Goal: Task Accomplishment & Management: Use online tool/utility

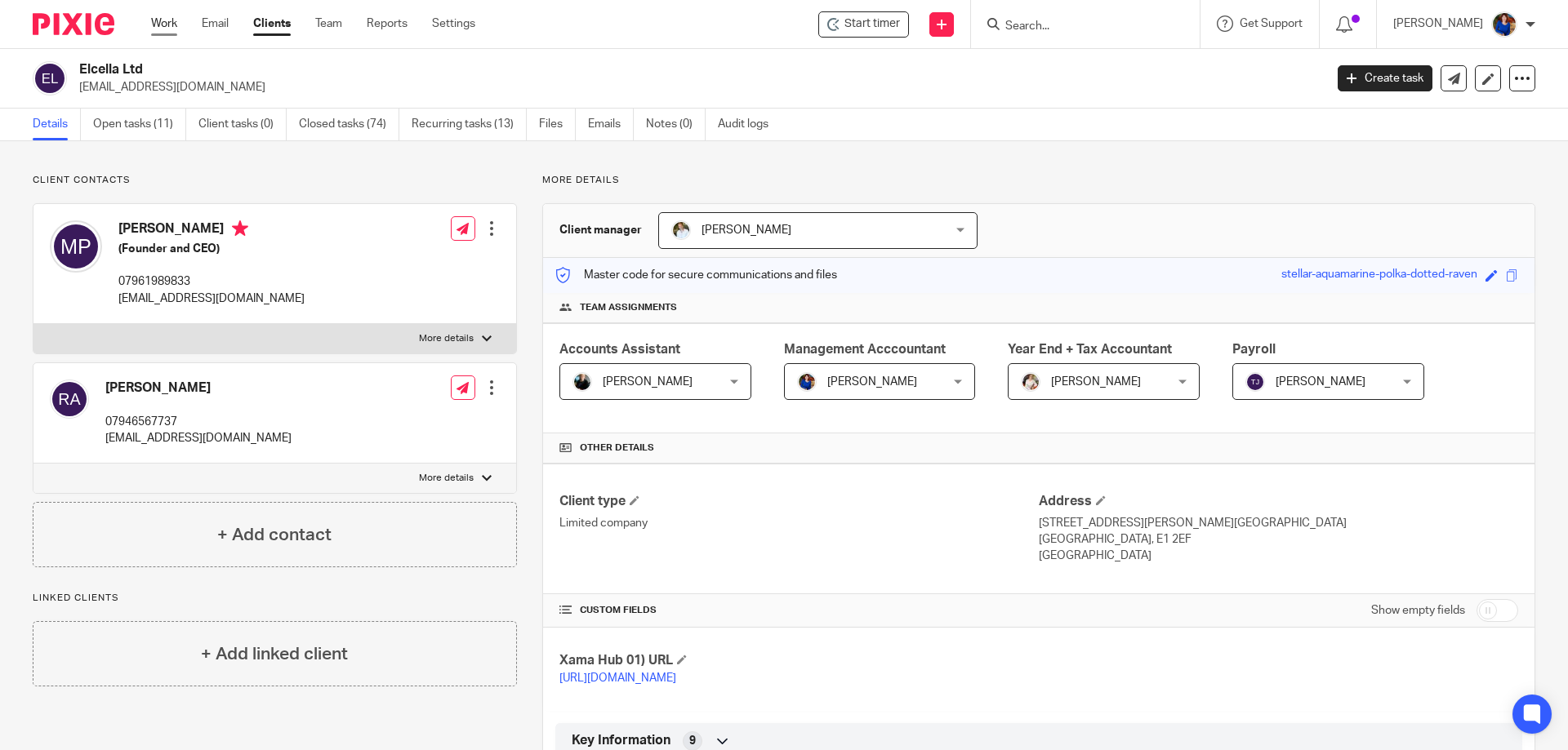
click at [173, 24] on link "Work" at bounding box center [163, 23] width 26 height 16
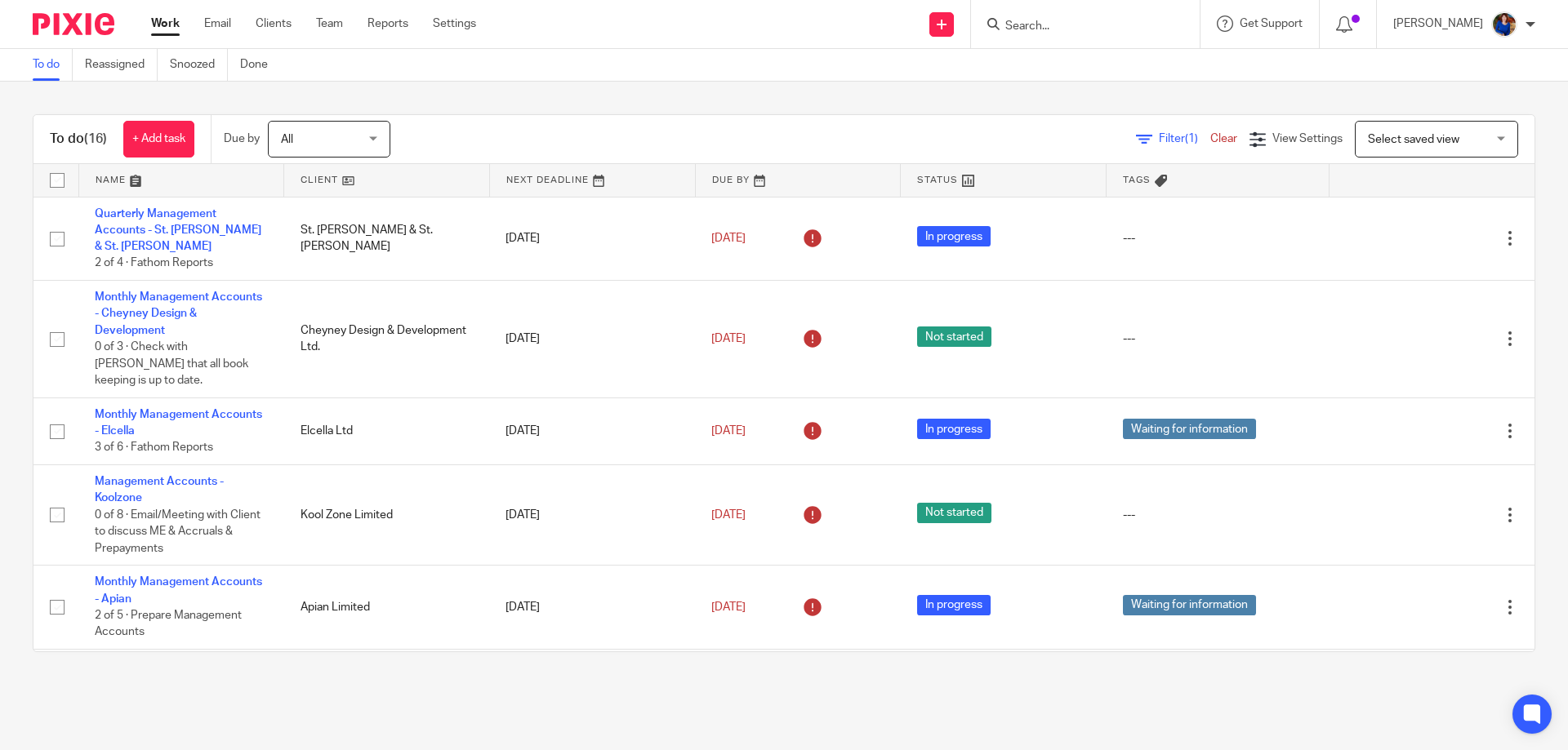
click at [1021, 21] on form at bounding box center [1090, 24] width 174 height 21
click at [1024, 27] on input "Search" at bounding box center [1077, 27] width 147 height 14
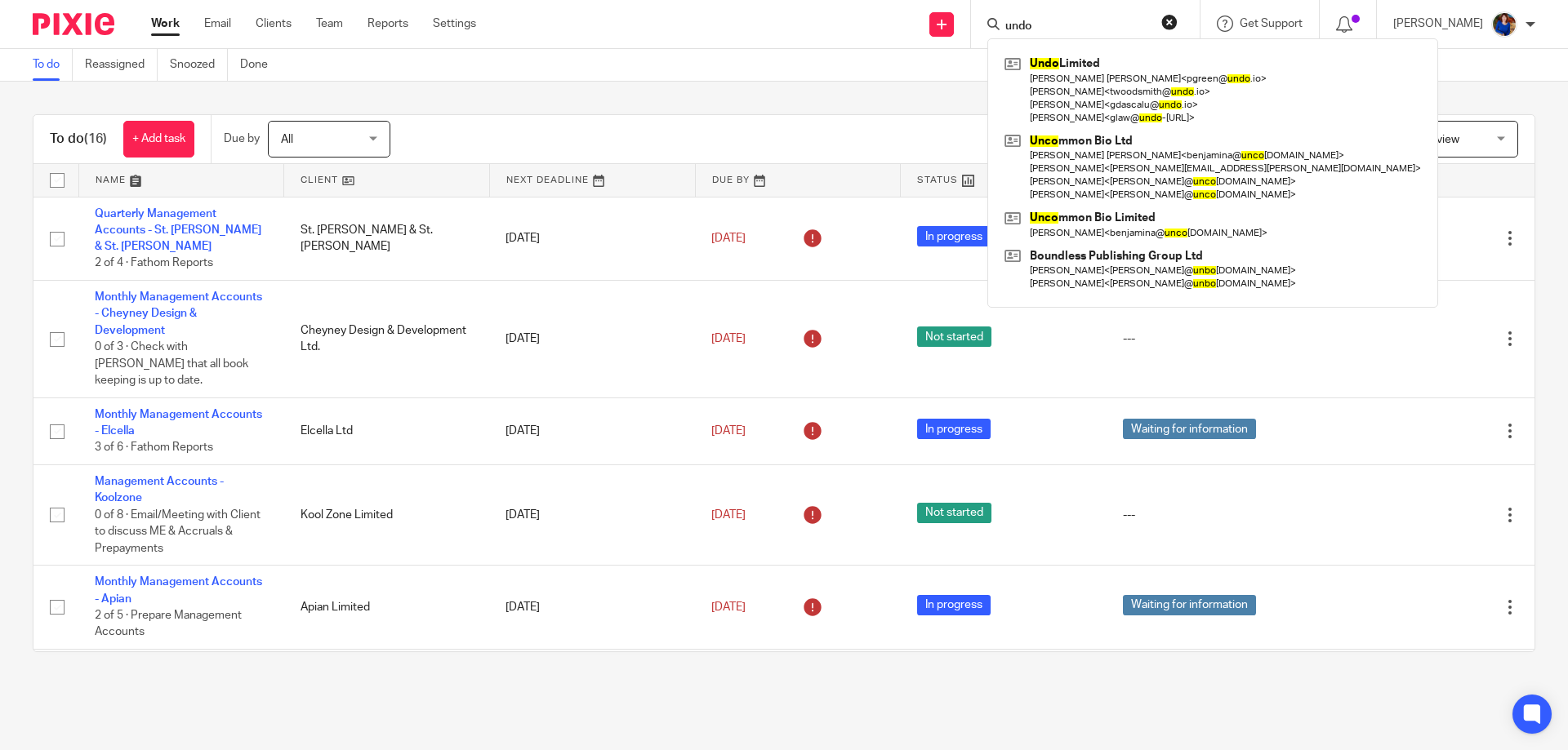
type input "undo"
click button "submit" at bounding box center [0, 0] width 0 height 0
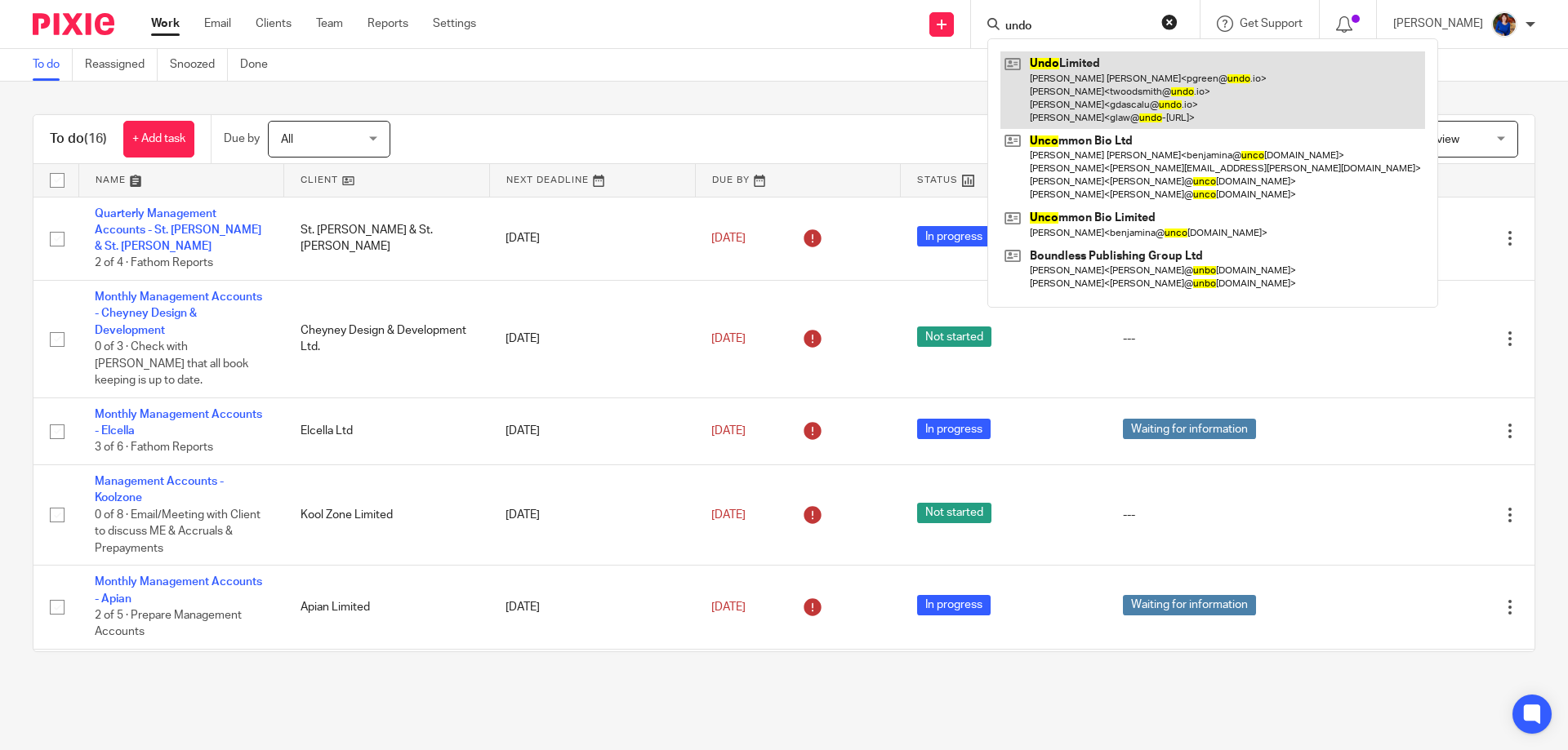
click at [1106, 101] on link at bounding box center [1212, 90] width 425 height 78
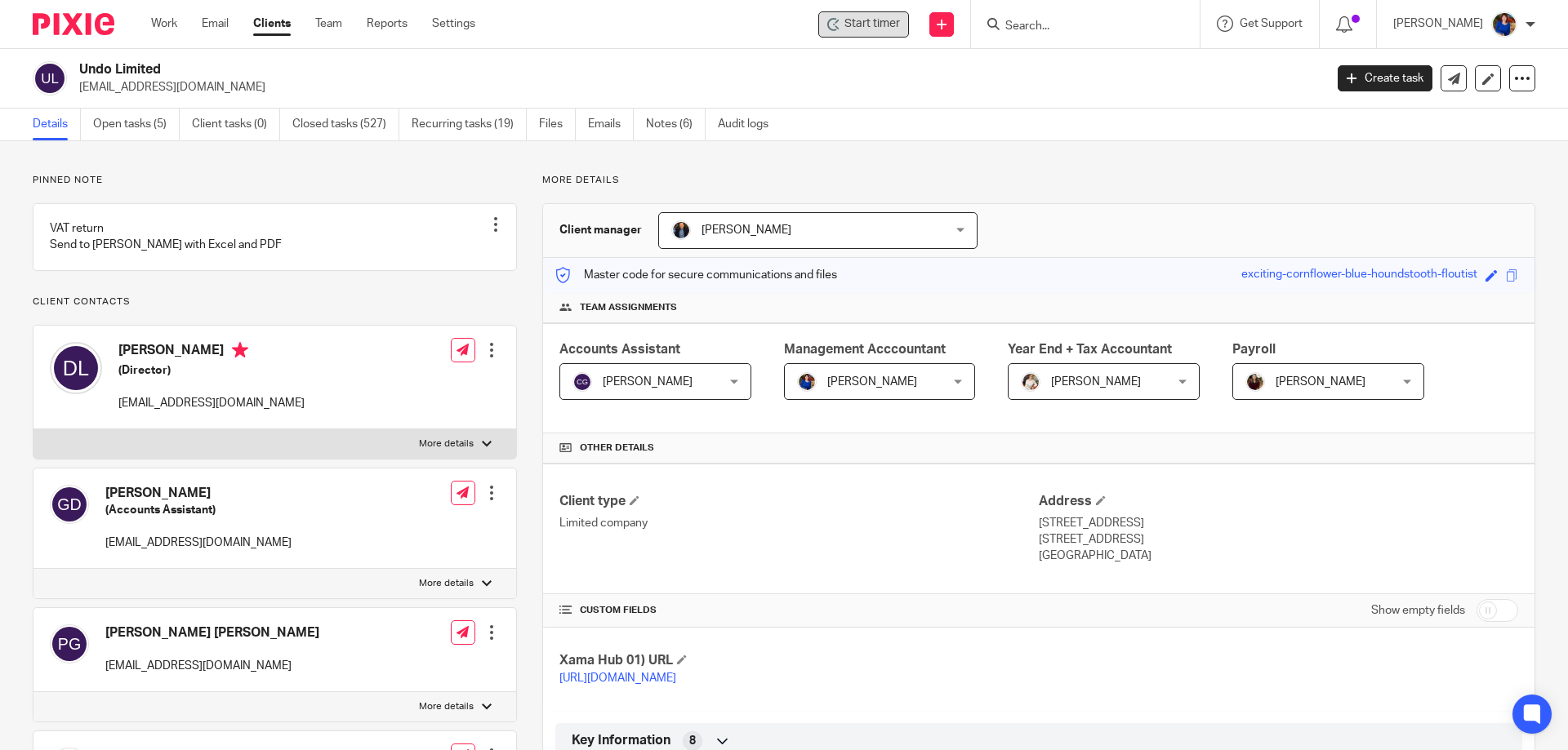
click at [852, 27] on span "Start timer" at bounding box center [872, 23] width 55 height 17
click at [845, 28] on span "Start timer" at bounding box center [872, 23] width 55 height 17
click at [170, 22] on link "Work" at bounding box center [163, 23] width 26 height 16
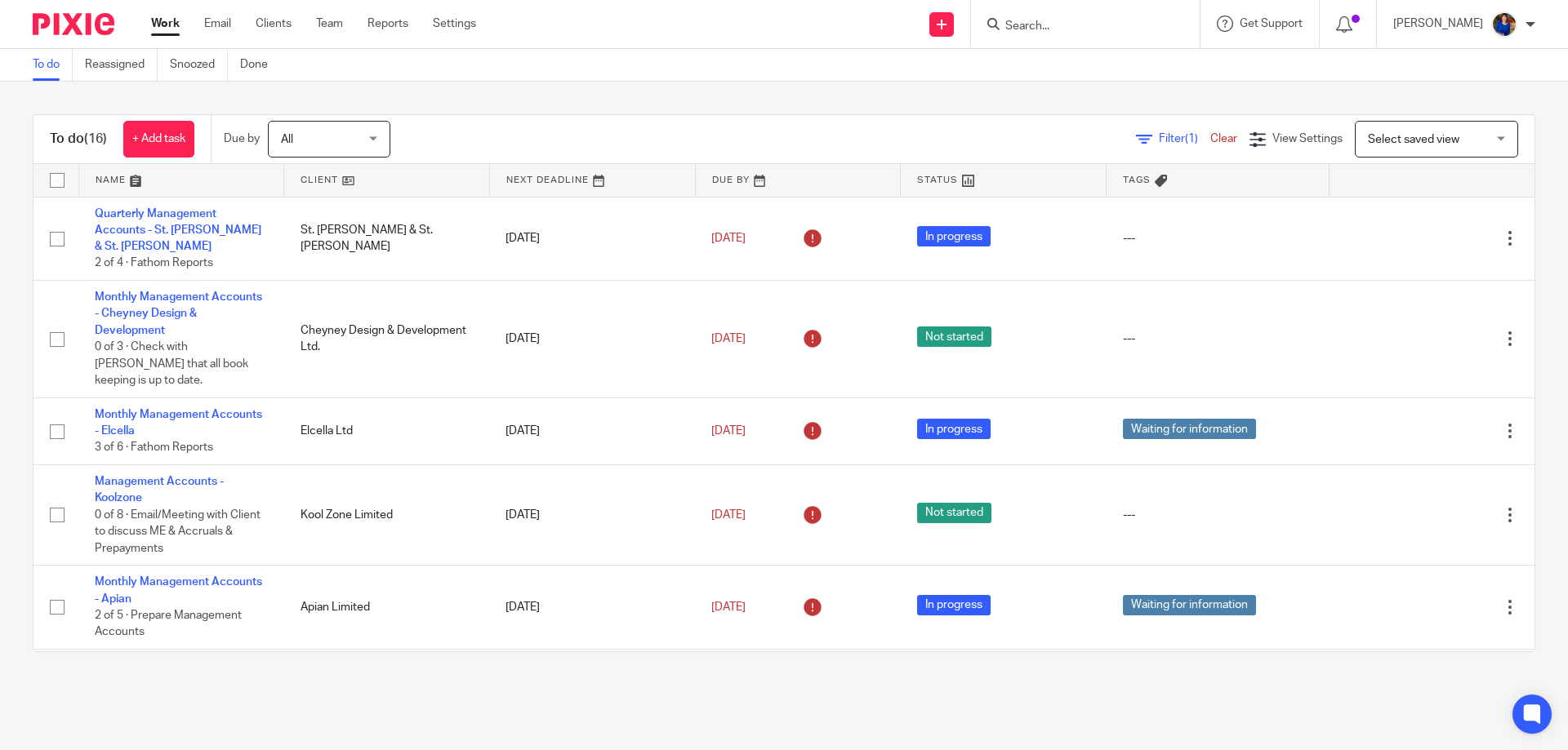
click at [1077, 21] on input "Search" at bounding box center [1077, 27] width 147 height 14
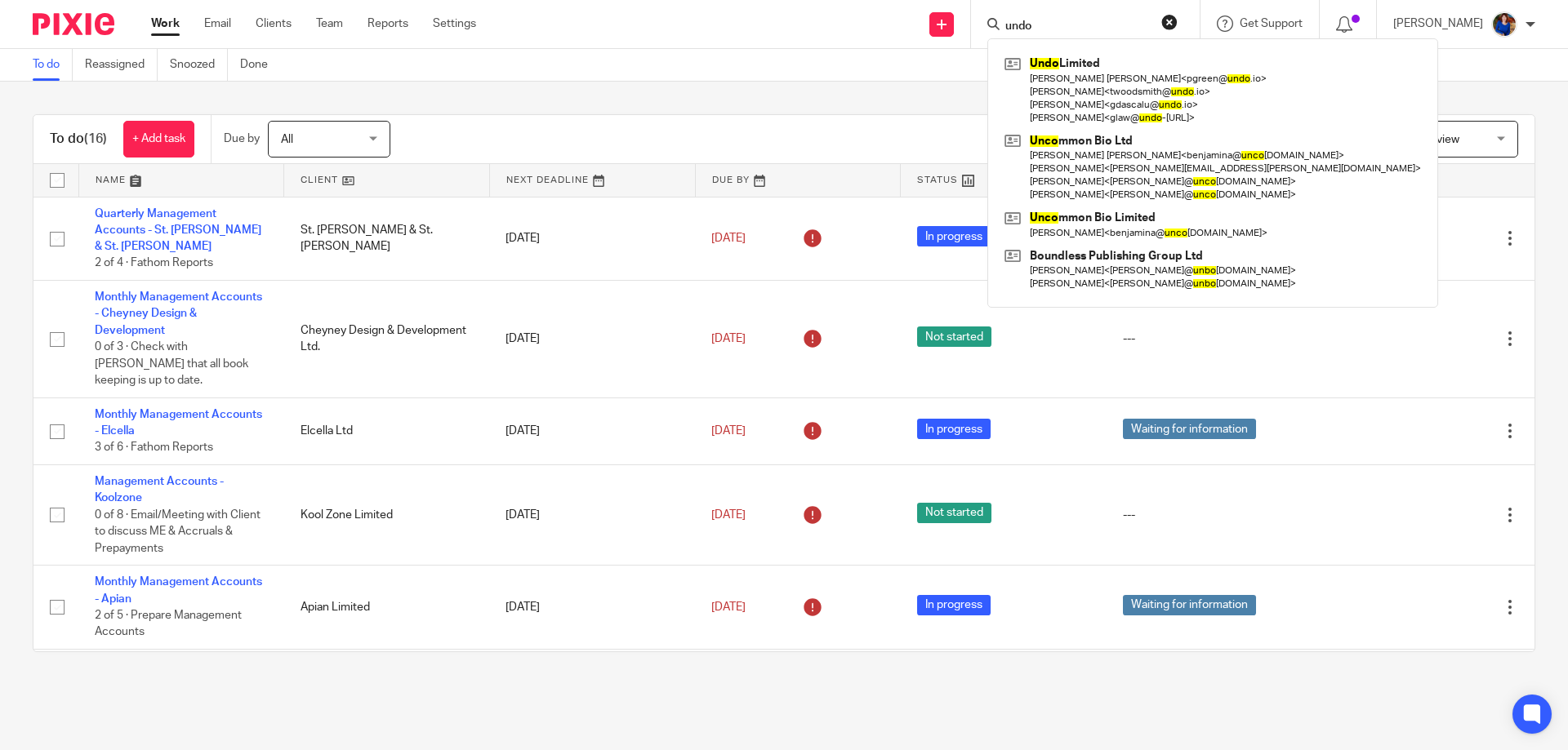
type input "undo"
click button "submit" at bounding box center [0, 0] width 0 height 0
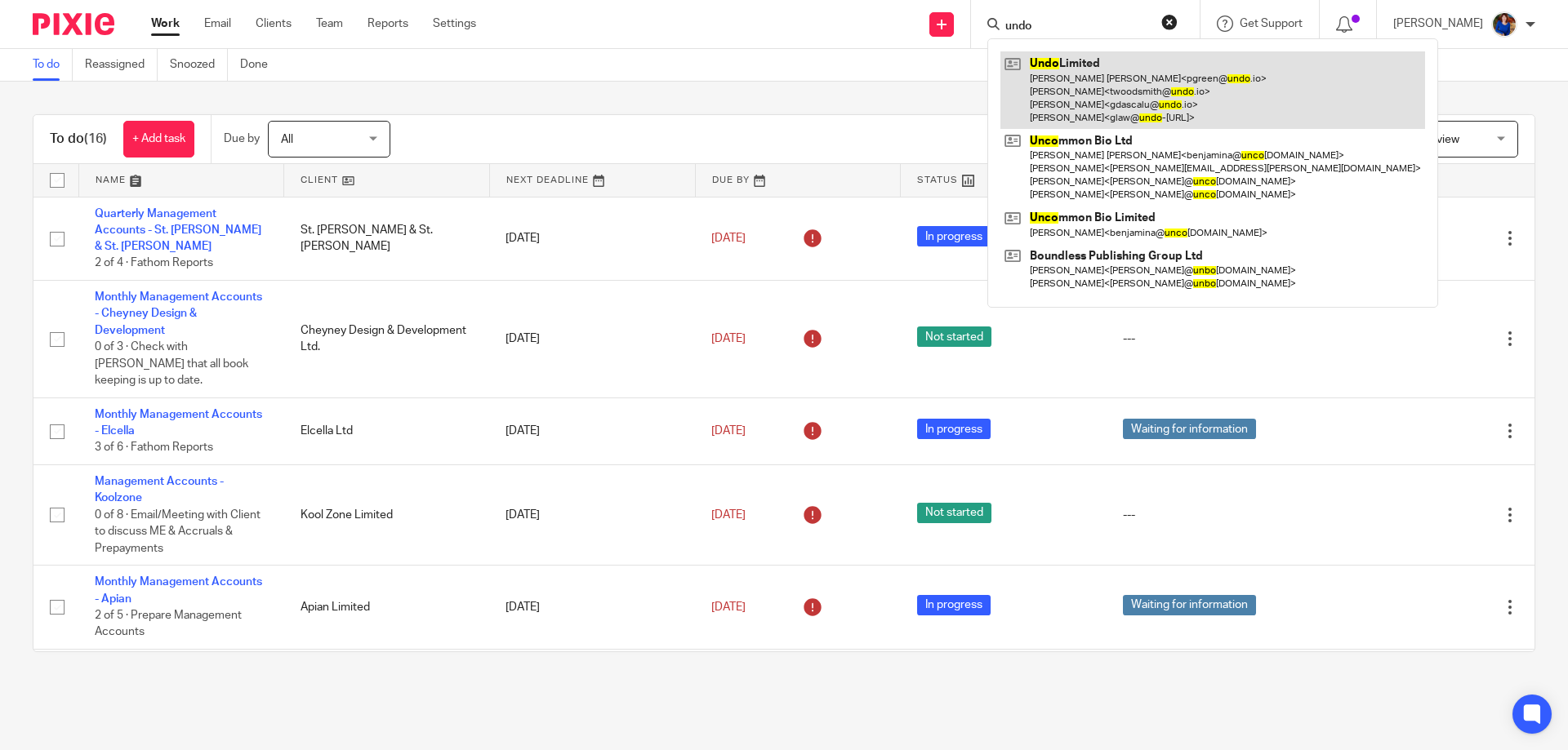
click at [1106, 95] on link at bounding box center [1212, 90] width 425 height 78
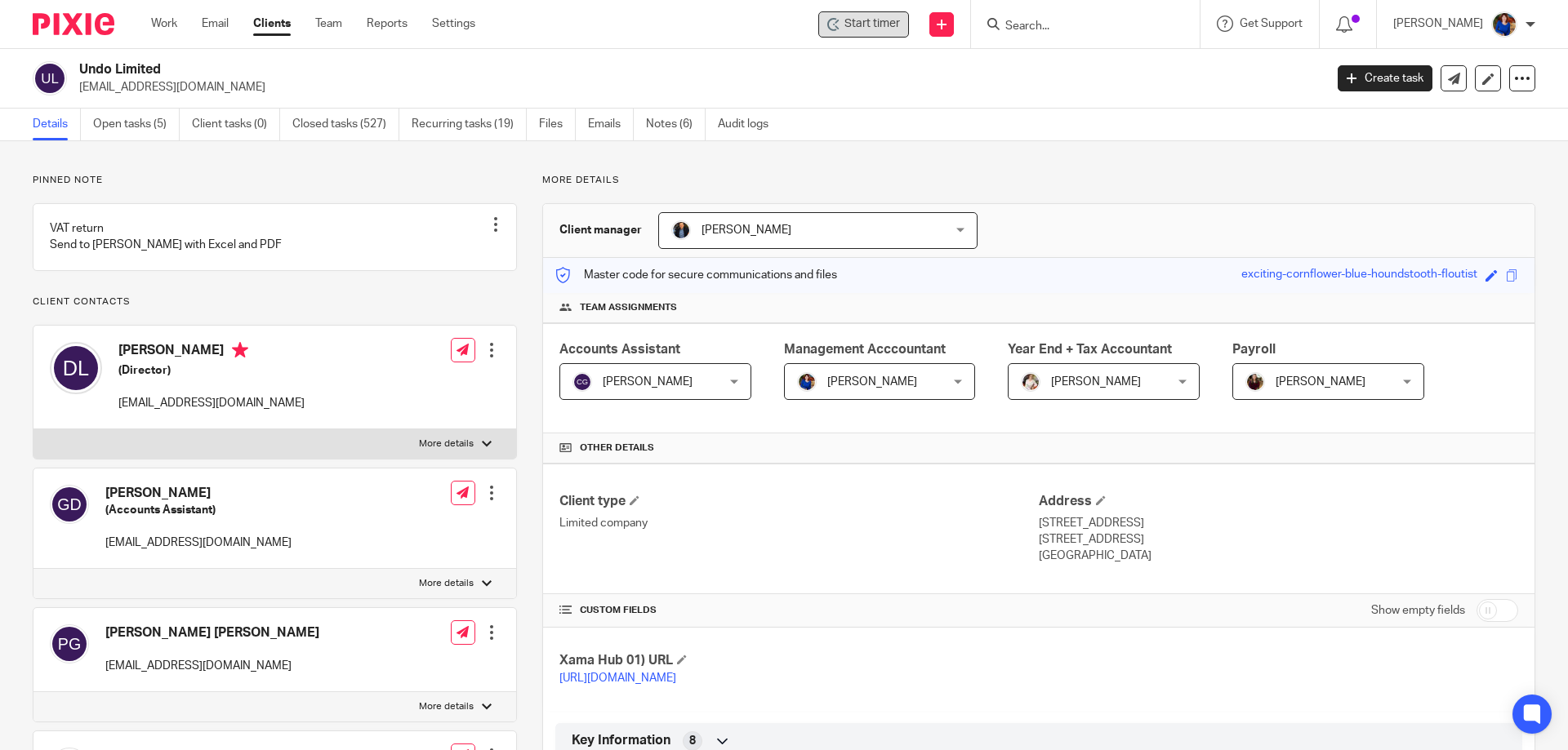
click at [887, 24] on span "Start timer" at bounding box center [872, 23] width 55 height 17
click at [887, 23] on span "Start timer" at bounding box center [872, 23] width 55 height 17
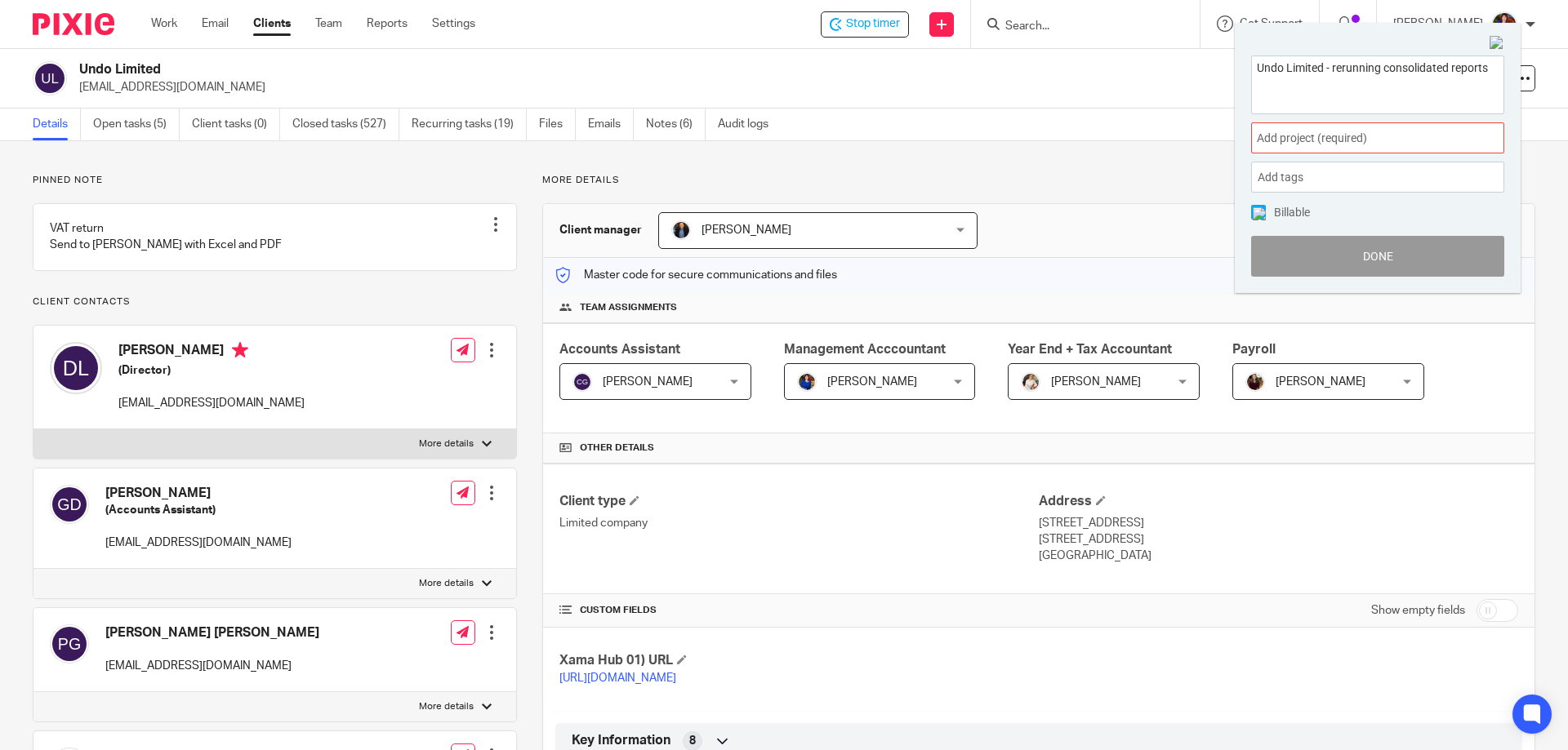
type textarea "Undo Limited - rerunning consolidated reports"
click at [1318, 138] on span "Add project (required) :" at bounding box center [1359, 138] width 206 height 17
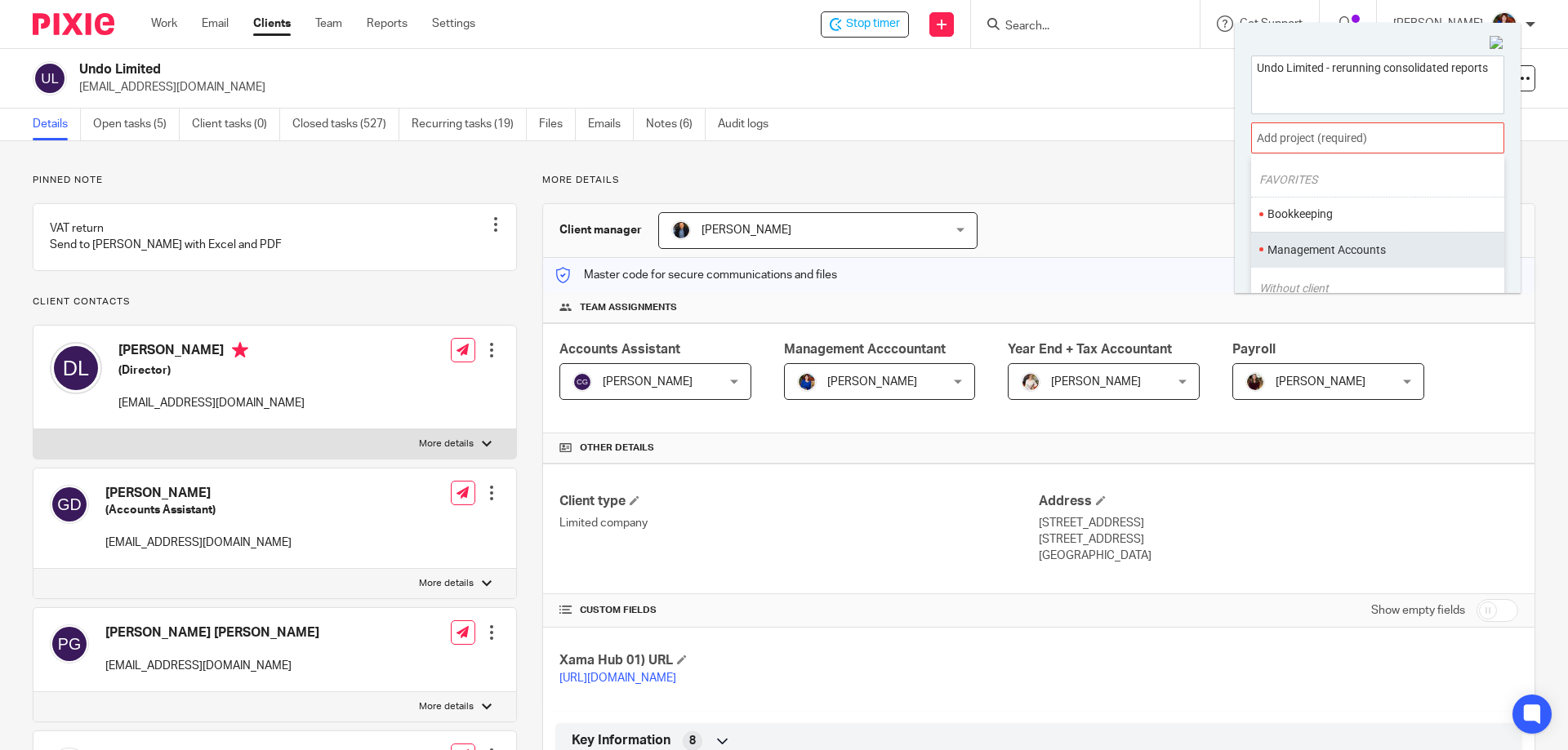
scroll to position [82, 0]
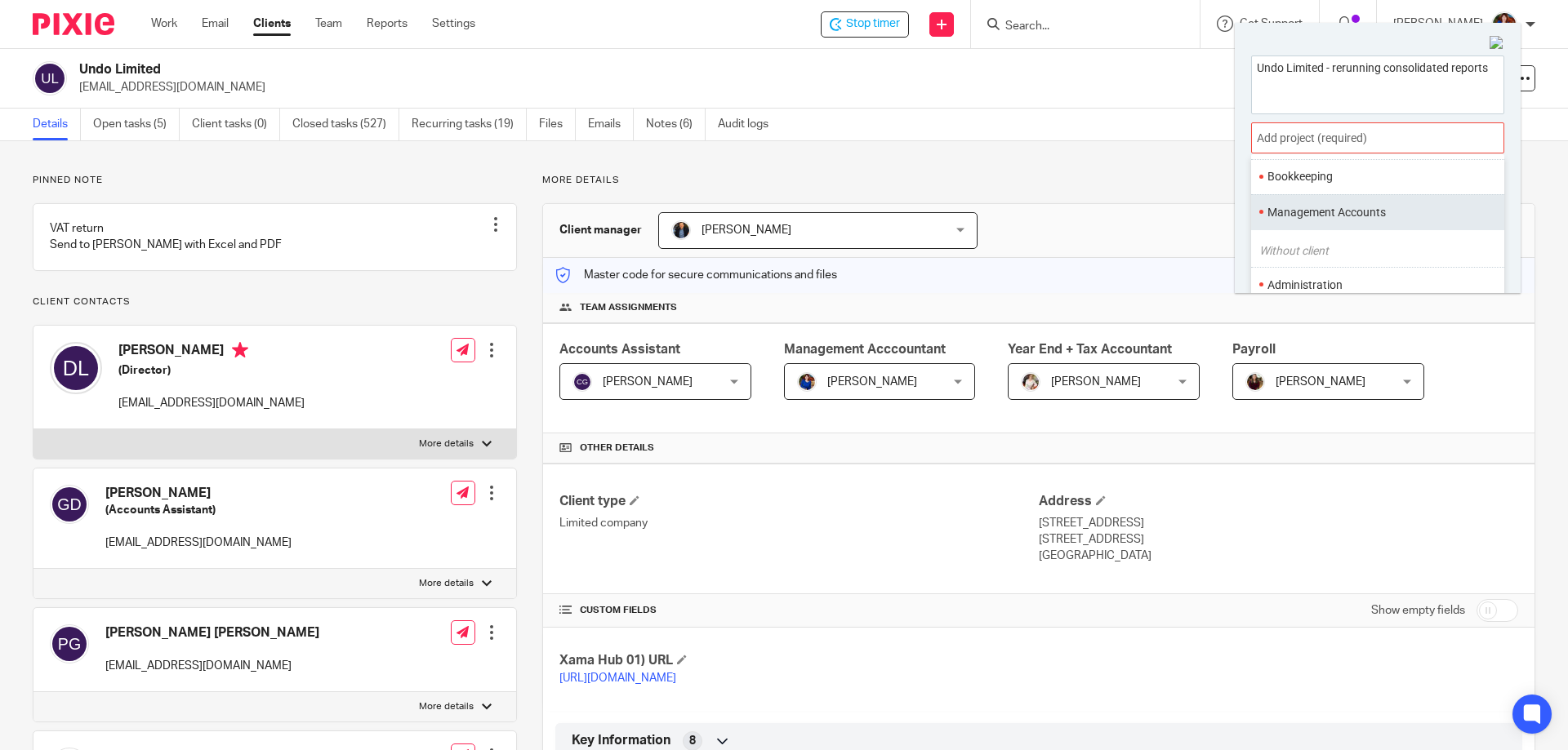
click at [1330, 220] on li "Management Accounts" at bounding box center [1374, 212] width 213 height 17
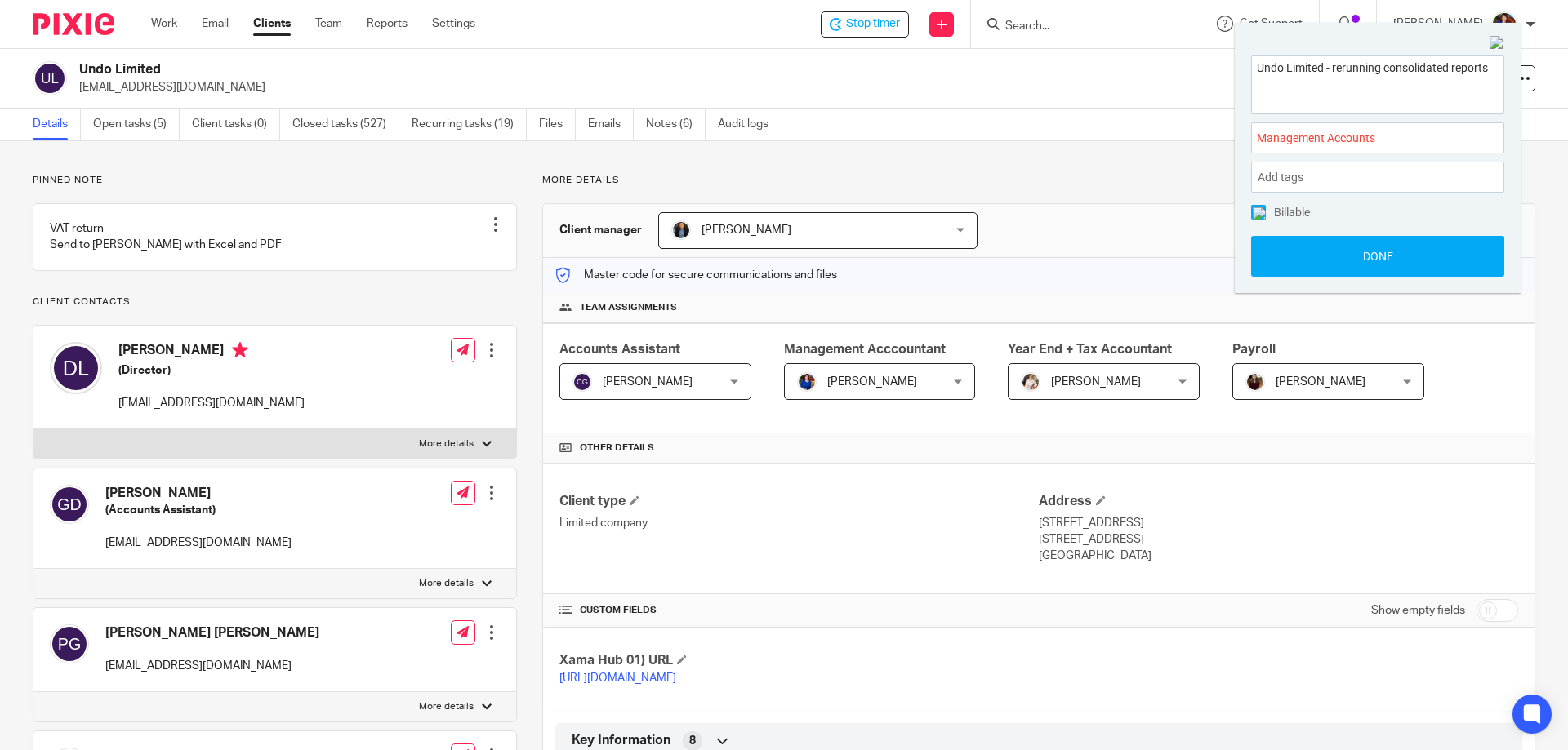
click at [1264, 217] on img at bounding box center [1259, 214] width 13 height 13
click at [1342, 263] on button "Done" at bounding box center [1377, 257] width 253 height 41
